Goal: Information Seeking & Learning: Learn about a topic

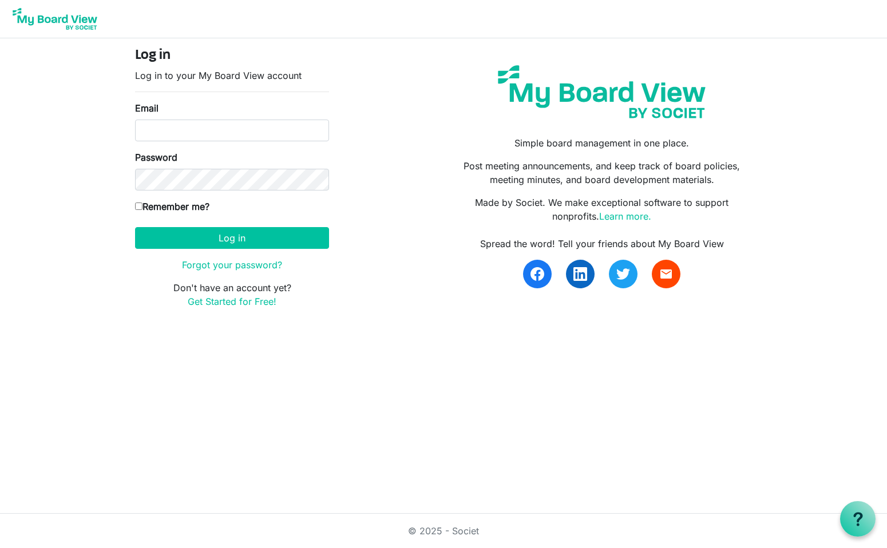
drag, startPoint x: 661, startPoint y: 147, endPoint x: 559, endPoint y: 147, distance: 101.9
click at [559, 147] on p "Simple board management in one place." at bounding box center [602, 143] width 300 height 14
click at [541, 175] on p "Post meeting announcements, and keep track of board policies, meeting minutes, …" at bounding box center [602, 172] width 300 height 27
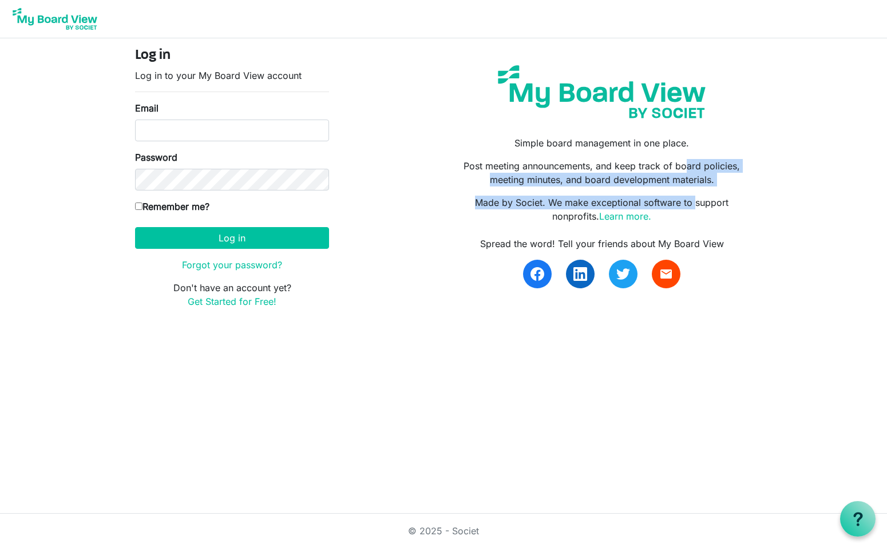
drag, startPoint x: 632, startPoint y: 171, endPoint x: 639, endPoint y: 200, distance: 30.0
click at [639, 200] on div "Simple board management in one place. Post meeting announcements, and keep trac…" at bounding box center [602, 183] width 317 height 270
click at [639, 200] on p "Made by Societ. We make exceptional software to support nonprofits. Learn more." at bounding box center [602, 209] width 300 height 27
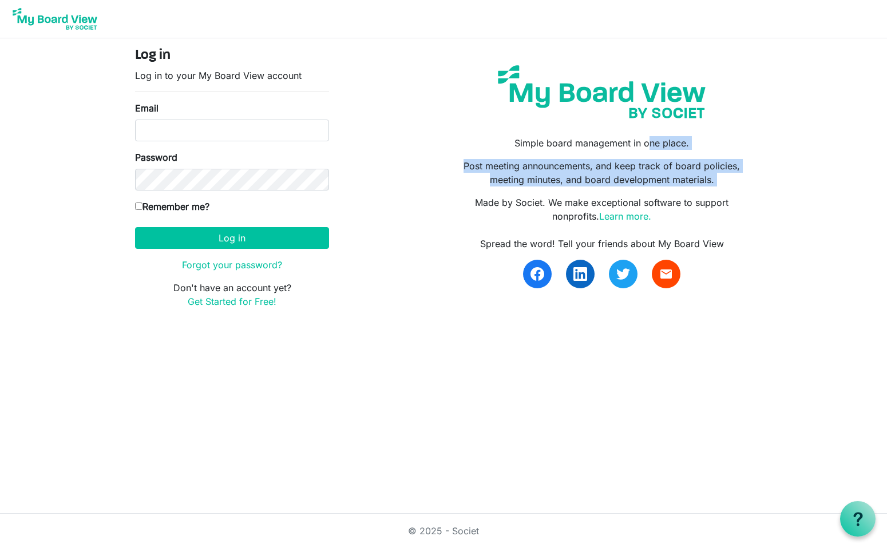
drag, startPoint x: 582, startPoint y: 189, endPoint x: 586, endPoint y: 143, distance: 45.9
click at [586, 143] on div "Simple board management in one place. Post meeting announcements, and keep trac…" at bounding box center [602, 183] width 317 height 270
click at [586, 143] on p "Simple board management in one place." at bounding box center [602, 143] width 300 height 14
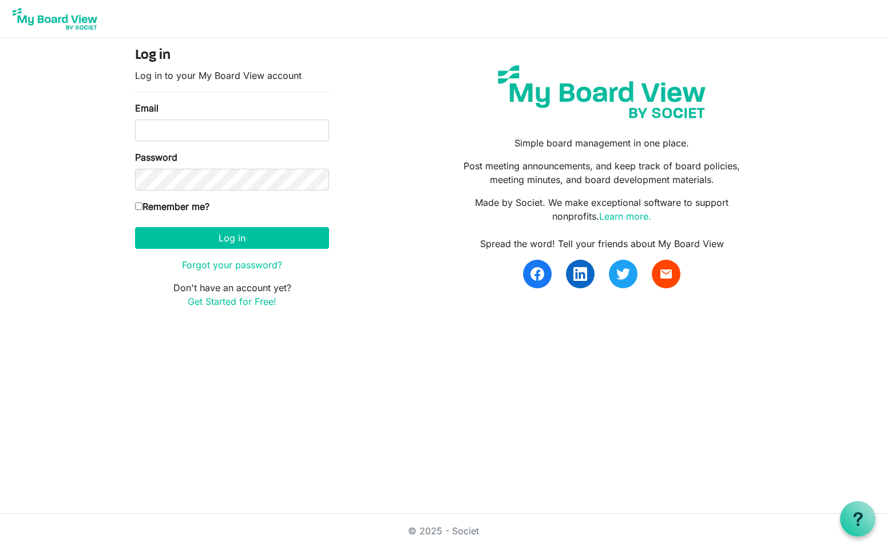
click at [635, 184] on p "Post meeting announcements, and keep track of board policies, meeting minutes, …" at bounding box center [602, 172] width 300 height 27
click at [630, 220] on link "Learn more." at bounding box center [625, 216] width 52 height 11
